Goal: Task Accomplishment & Management: Use online tool/utility

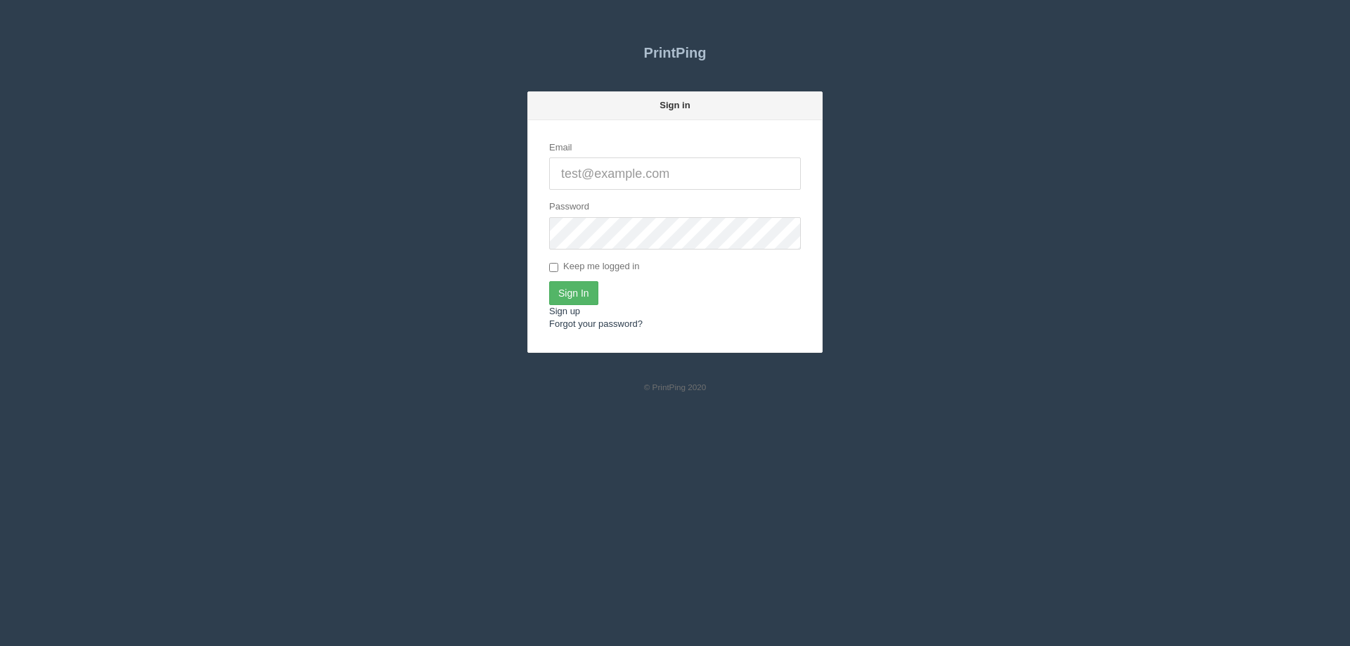
type input "[EMAIL_ADDRESS][DOMAIN_NAME]"
click at [561, 294] on input "Sign In" at bounding box center [573, 293] width 49 height 24
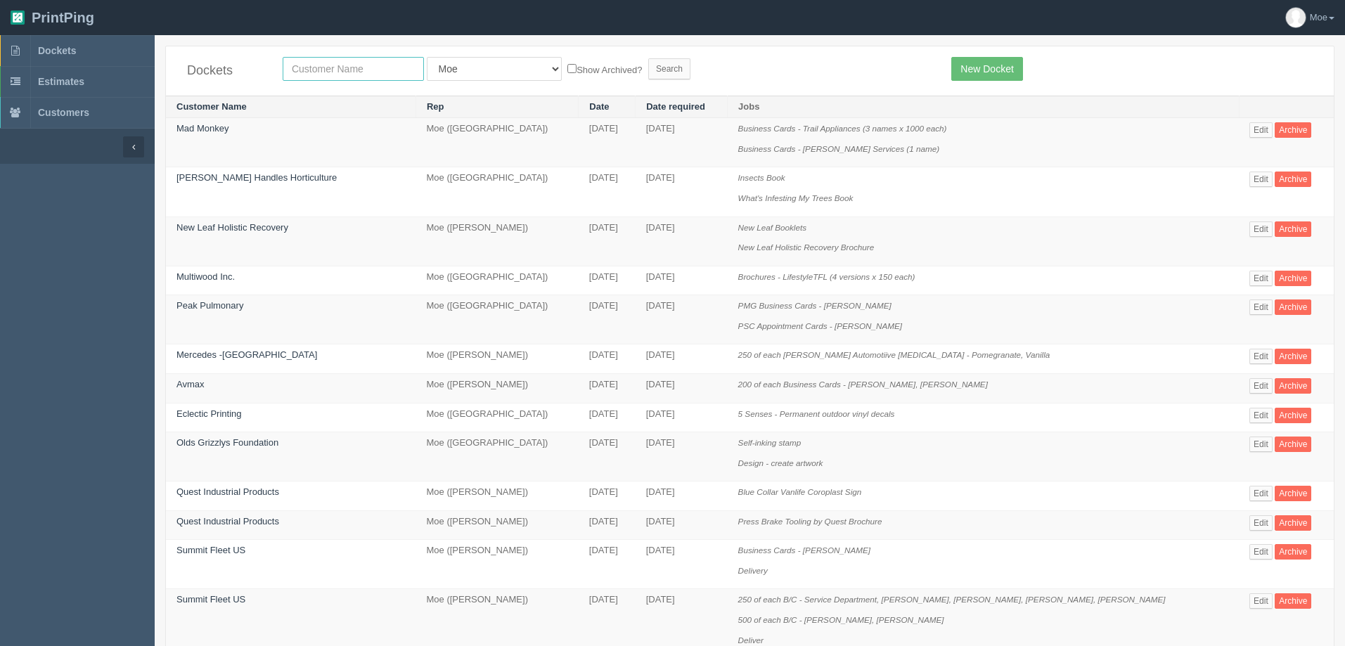
click at [376, 68] on input "text" at bounding box center [353, 69] width 141 height 24
type input "new leaf"
click at [648, 68] on input "Search" at bounding box center [669, 68] width 42 height 21
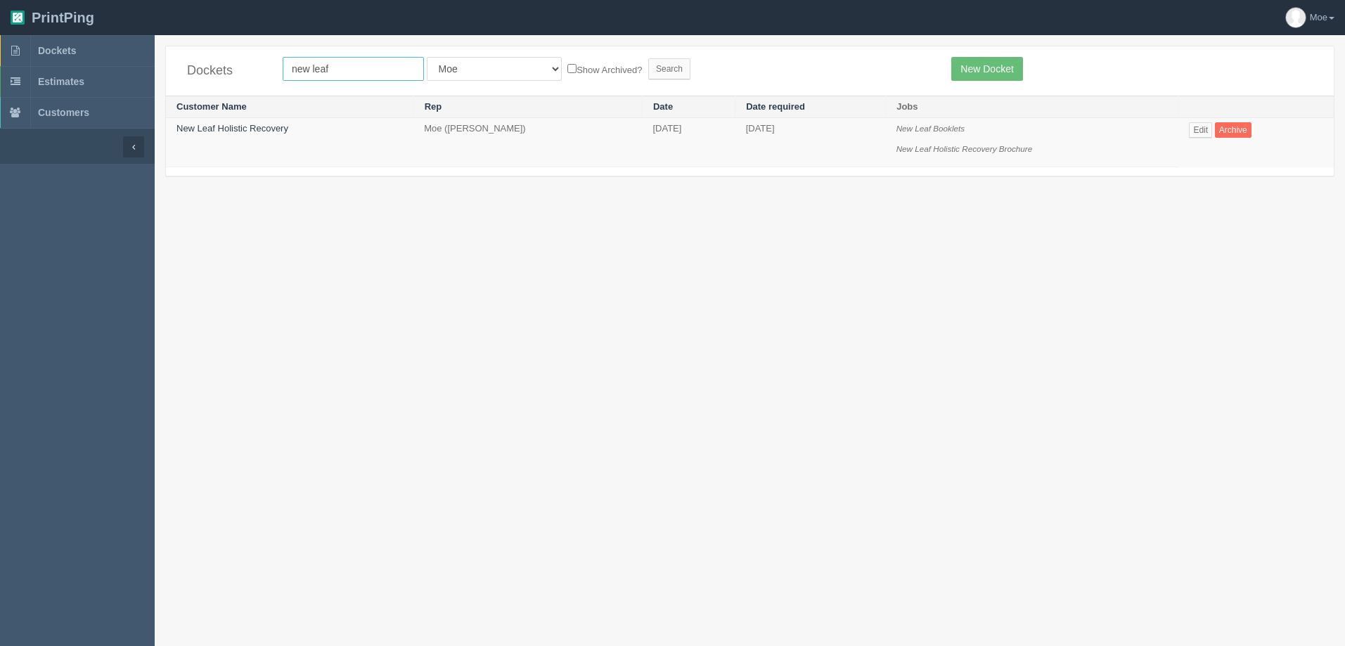
drag, startPoint x: 337, startPoint y: 68, endPoint x: 205, endPoint y: 82, distance: 133.5
click at [208, 82] on div "Dockets new leaf All Users Ali Ali Test 1 Aly Amy Ankit Arif Brandon Dan France…" at bounding box center [750, 70] width 1168 height 49
type input "seema"
click at [648, 65] on input "Search" at bounding box center [669, 68] width 42 height 21
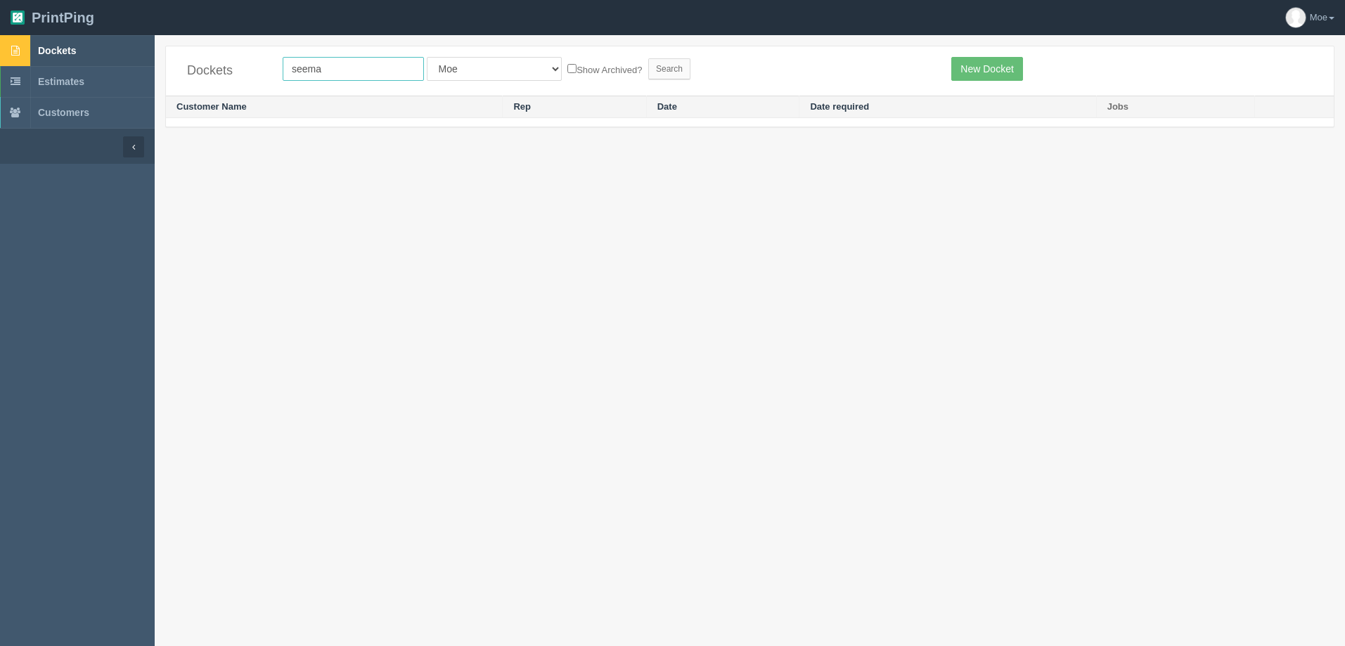
drag, startPoint x: 333, startPoint y: 69, endPoint x: 140, endPoint y: 45, distance: 194.1
click at [140, 45] on section "Dockets Estimates Customers" at bounding box center [672, 358] width 1345 height 646
type input "a.al"
click at [648, 69] on input "Search" at bounding box center [669, 68] width 42 height 21
click at [333, 70] on input "[DOMAIN_NAME]" at bounding box center [353, 69] width 141 height 24
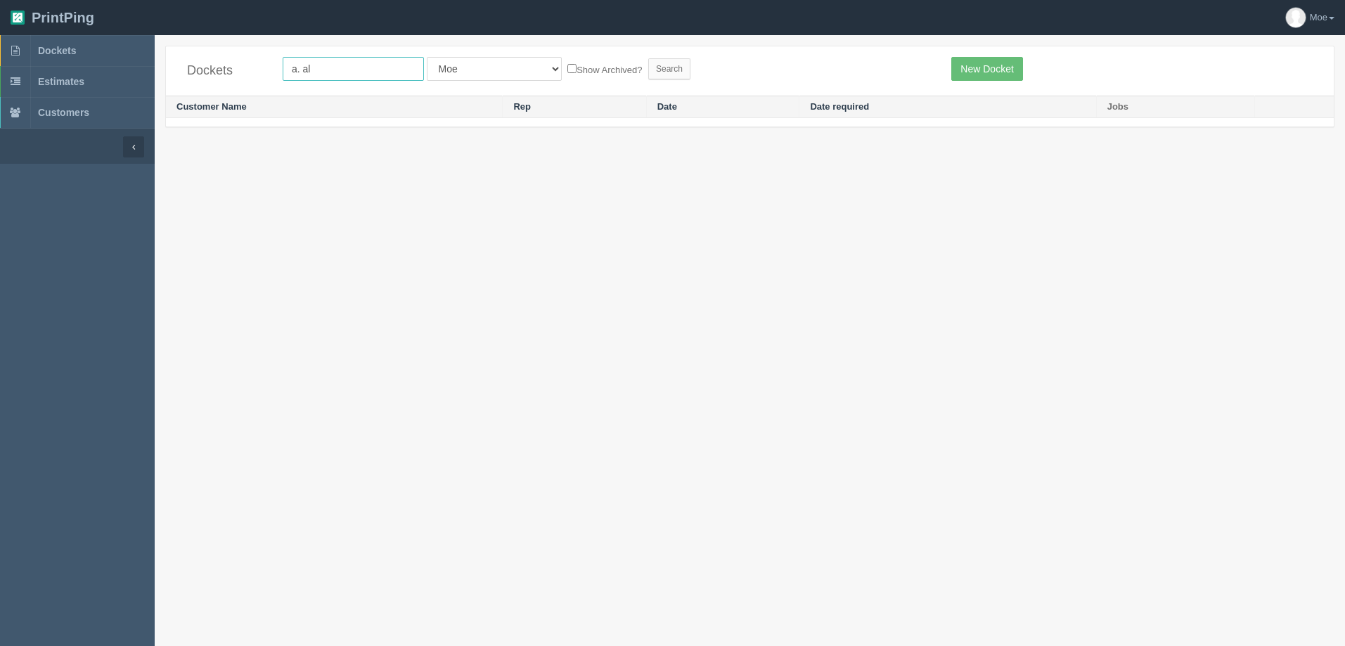
type input "a. al"
click at [648, 58] on input "Search" at bounding box center [669, 68] width 42 height 21
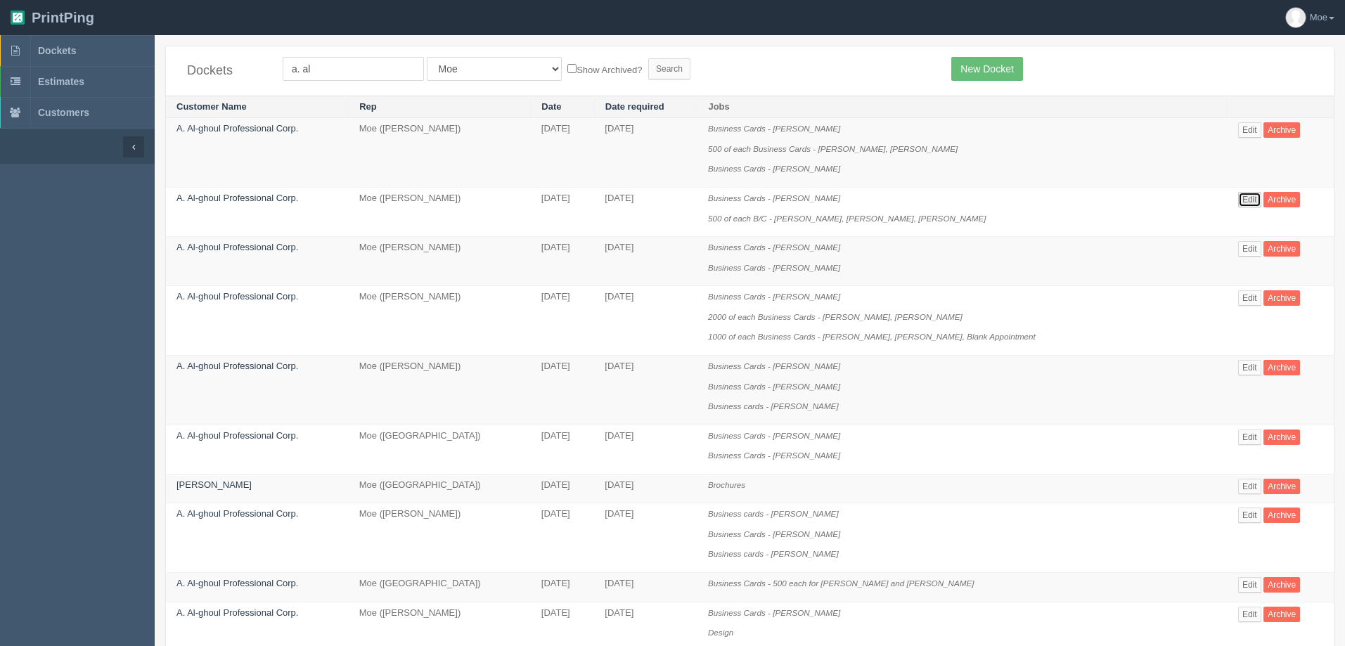
click at [1238, 205] on link "Edit" at bounding box center [1249, 199] width 23 height 15
